Goal: Task Accomplishment & Management: Manage account settings

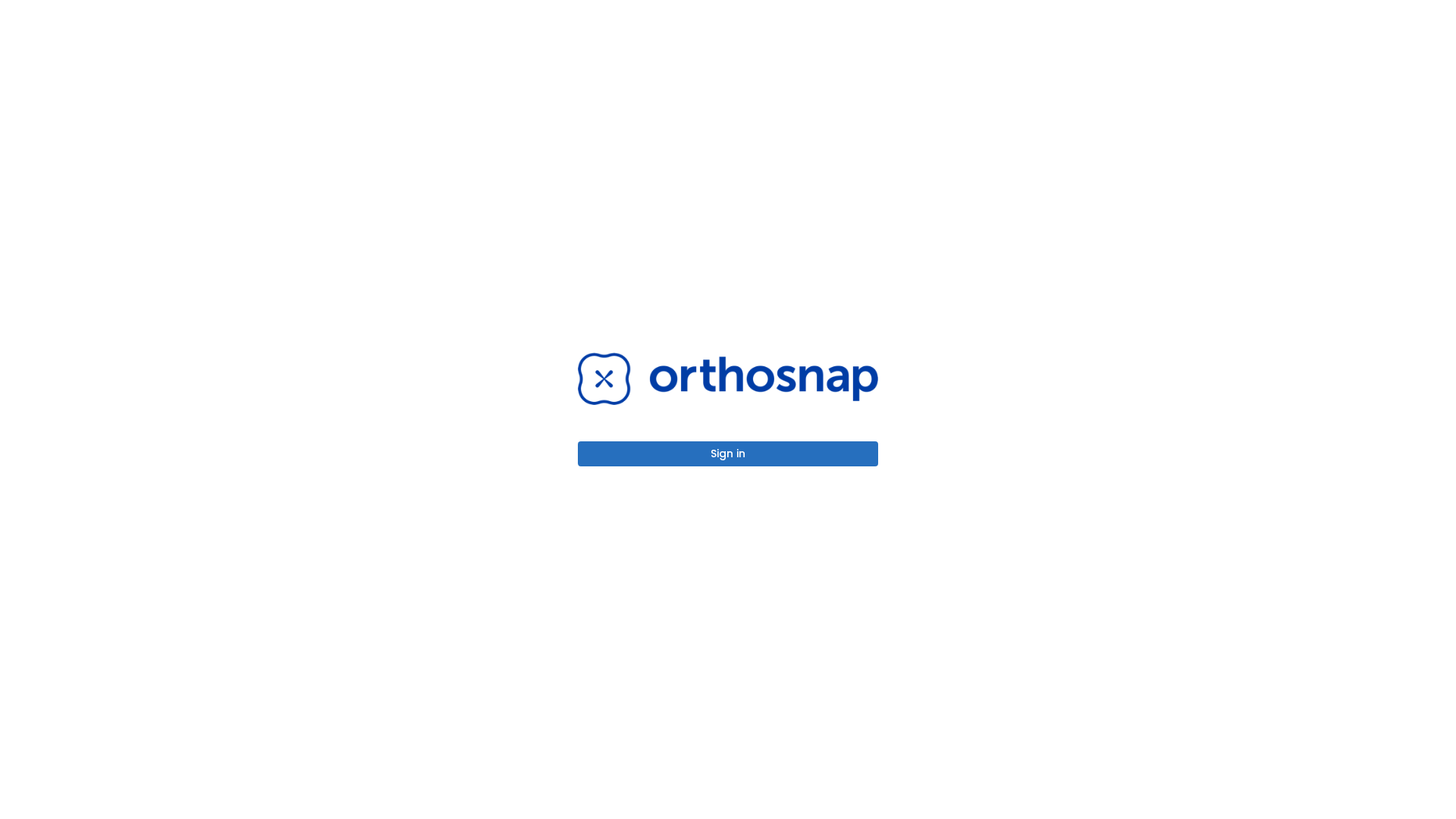
click at [728, 454] on button "Sign in" at bounding box center [728, 454] width 300 height 25
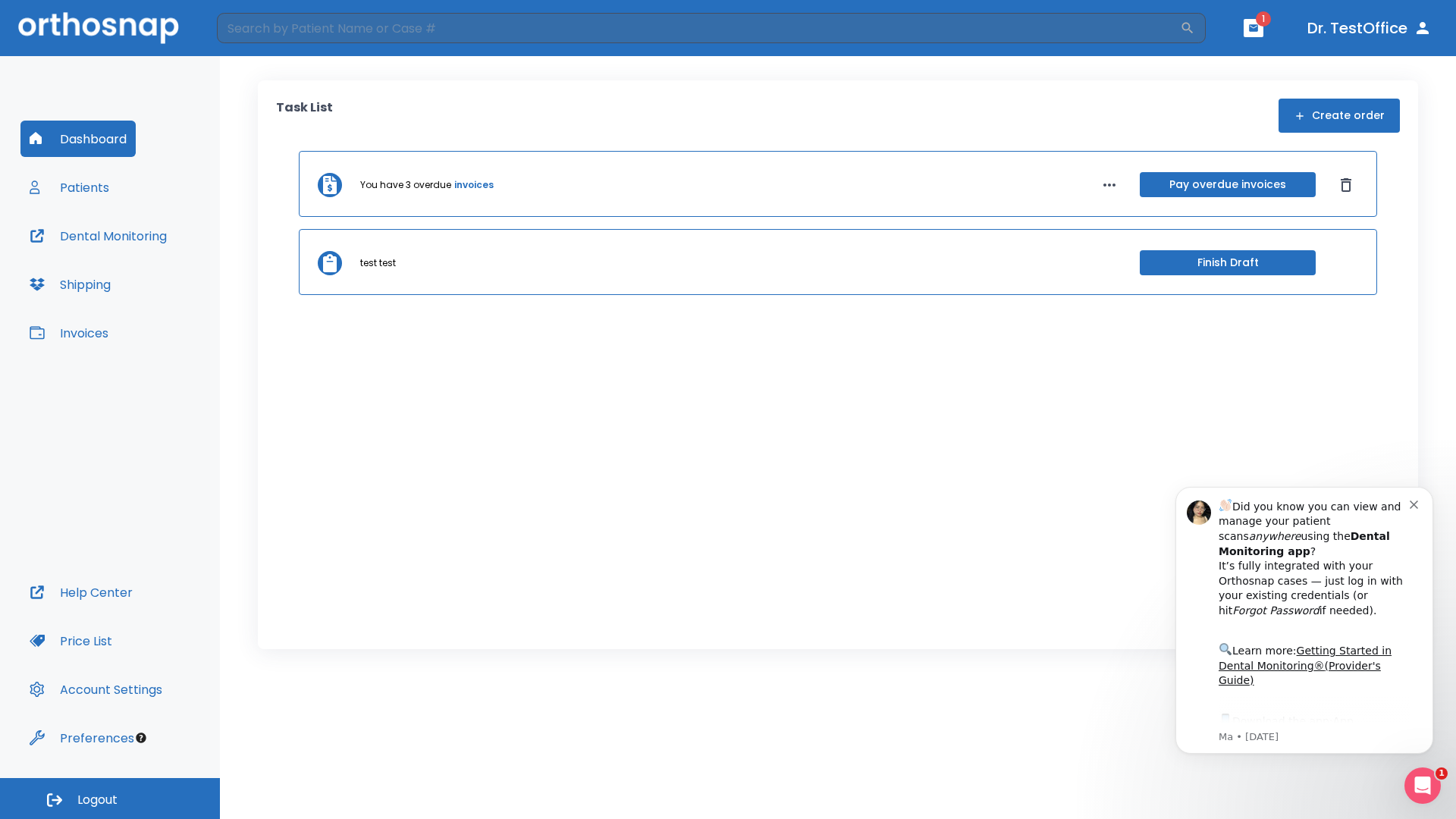
click at [110, 799] on span "Logout" at bounding box center [97, 801] width 41 height 17
